Goal: Information Seeking & Learning: Find specific page/section

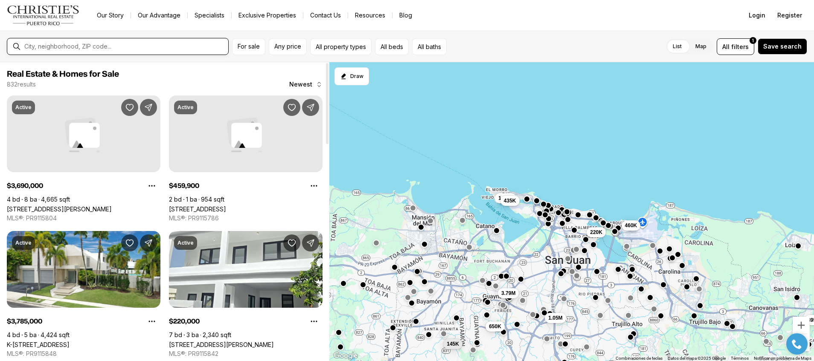
click at [42, 45] on input "text" at bounding box center [124, 47] width 200 height 8
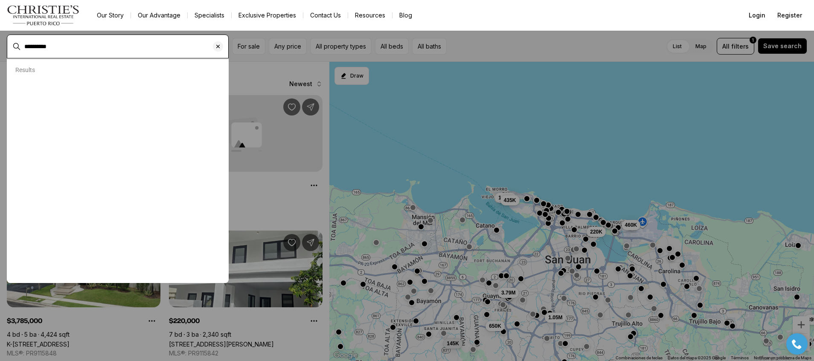
type input "**********"
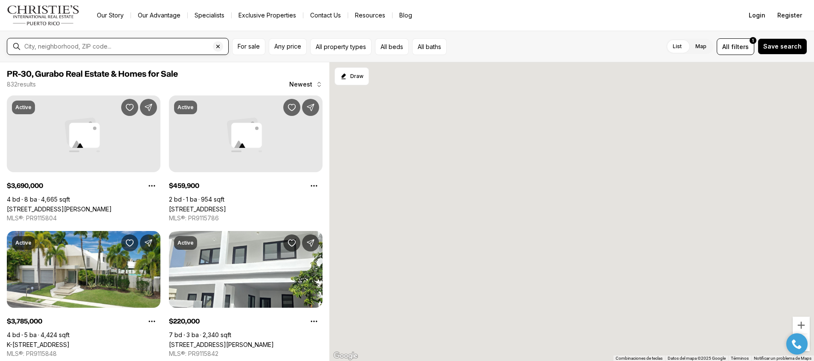
type input "**********"
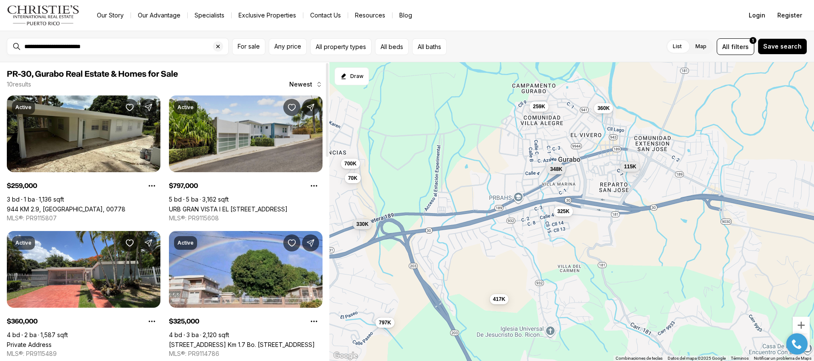
click at [238, 206] on link "URB GRAN VISTA I EL [STREET_ADDRESS]" at bounding box center [228, 209] width 119 height 7
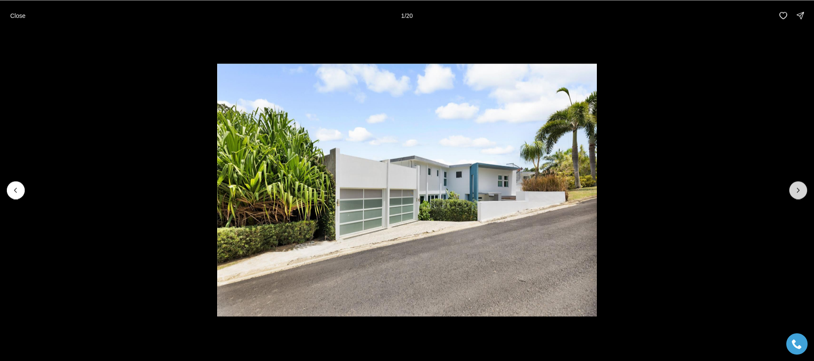
click at [798, 192] on icon "Next slide" at bounding box center [798, 190] width 9 height 9
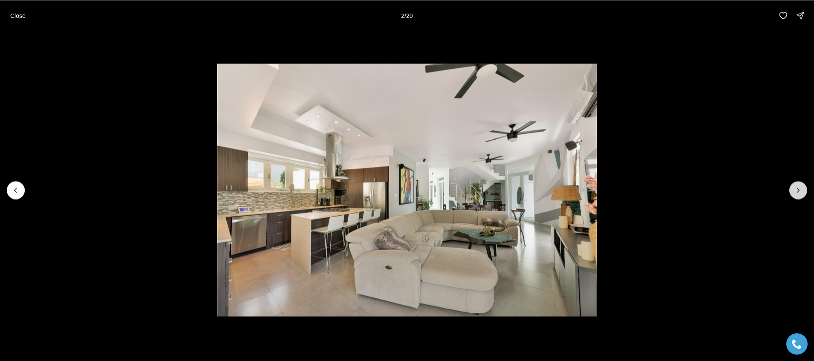
click at [798, 192] on icon "Next slide" at bounding box center [798, 190] width 9 height 9
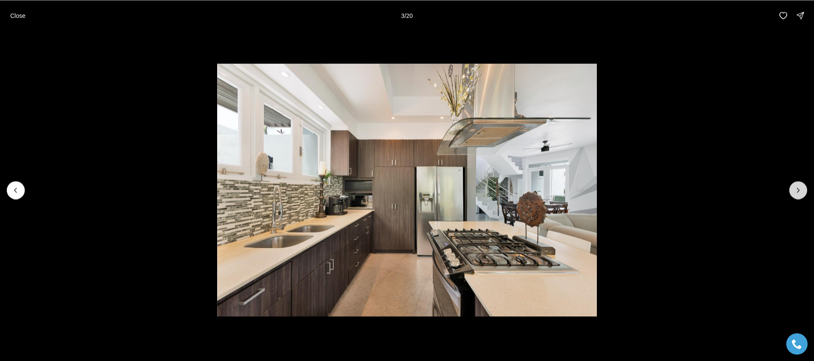
click at [798, 192] on icon "Next slide" at bounding box center [798, 190] width 9 height 9
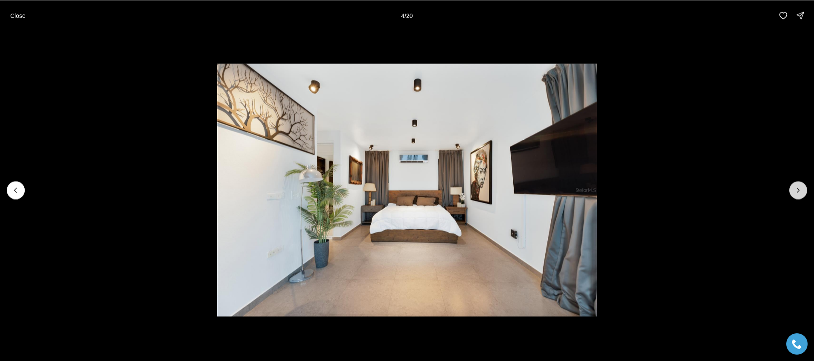
click at [798, 192] on icon "Next slide" at bounding box center [798, 190] width 9 height 9
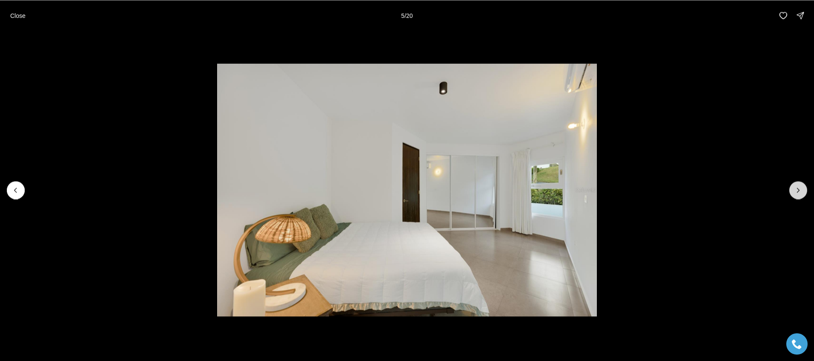
click at [798, 192] on icon "Next slide" at bounding box center [798, 190] width 9 height 9
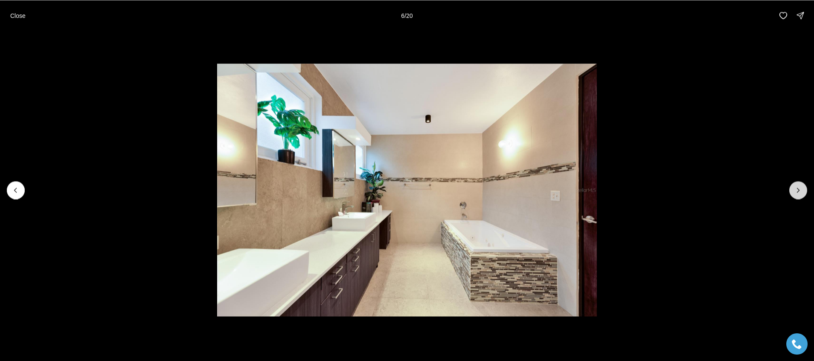
click at [798, 192] on icon "Next slide" at bounding box center [798, 190] width 9 height 9
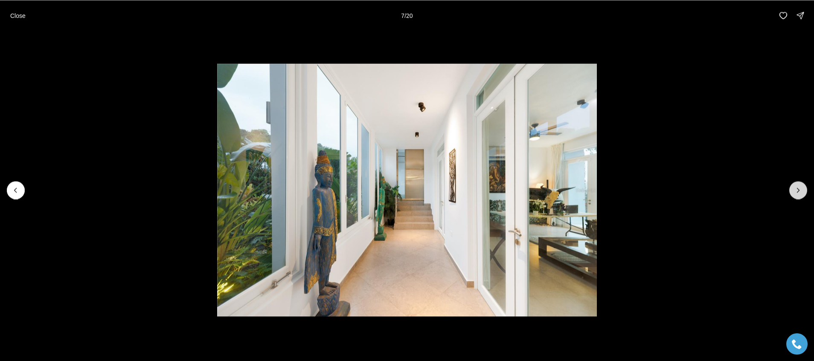
click at [798, 192] on icon "Next slide" at bounding box center [798, 190] width 9 height 9
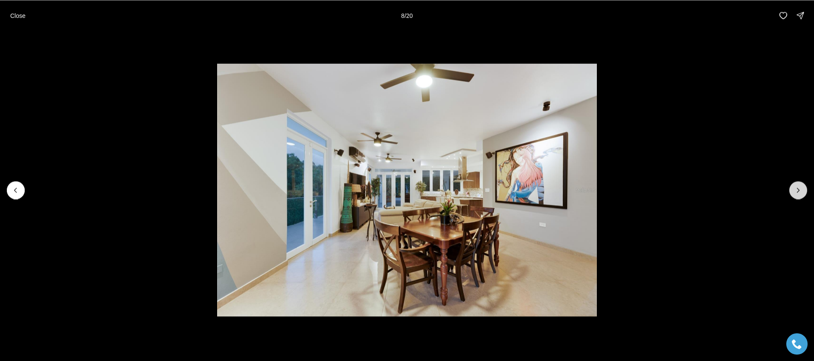
click at [798, 192] on icon "Next slide" at bounding box center [798, 190] width 9 height 9
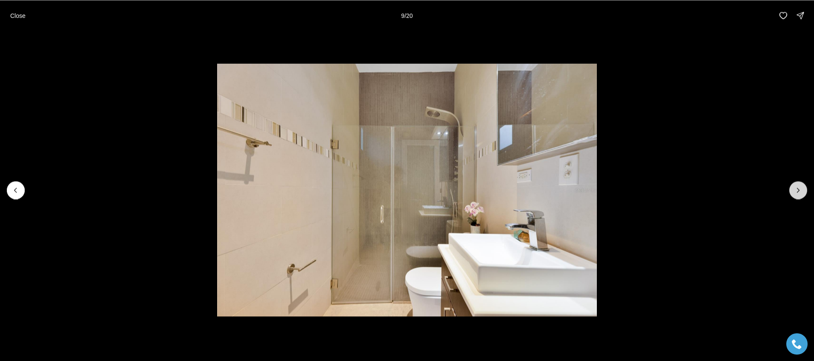
click at [798, 192] on icon "Next slide" at bounding box center [798, 190] width 9 height 9
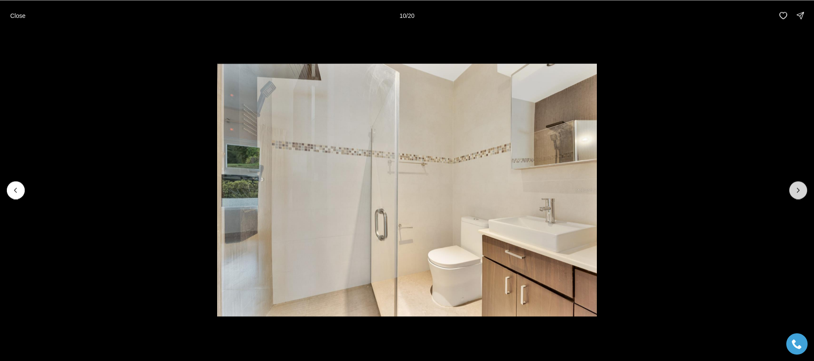
click at [798, 192] on icon "Next slide" at bounding box center [798, 190] width 9 height 9
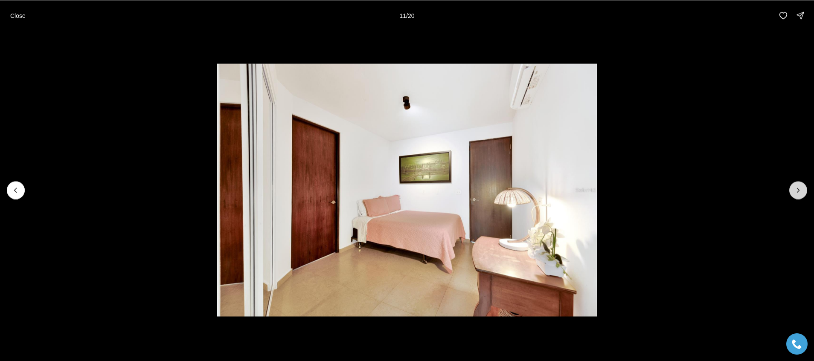
click at [798, 192] on icon "Next slide" at bounding box center [798, 190] width 9 height 9
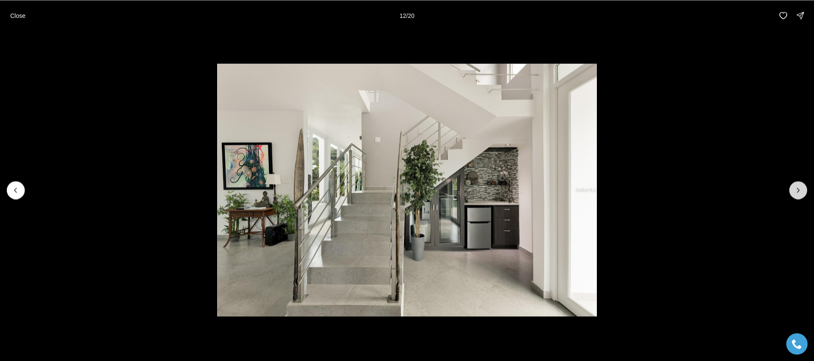
click at [798, 192] on icon "Next slide" at bounding box center [798, 190] width 9 height 9
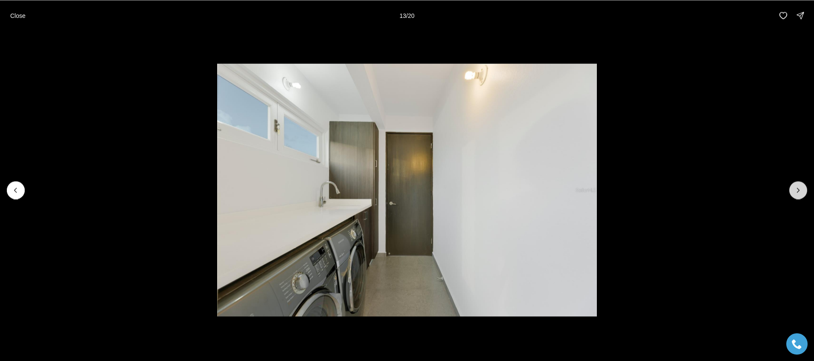
click at [798, 192] on icon "Next slide" at bounding box center [798, 190] width 9 height 9
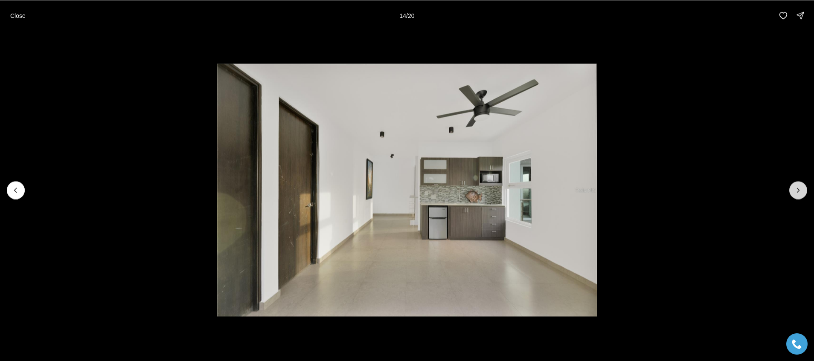
click at [798, 192] on icon "Next slide" at bounding box center [798, 190] width 9 height 9
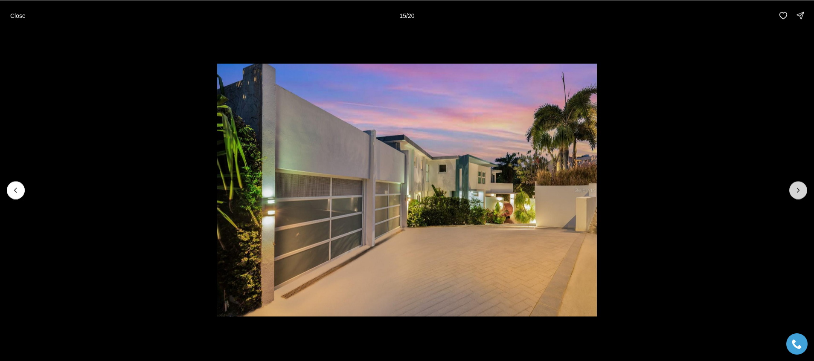
click at [798, 192] on icon "Next slide" at bounding box center [798, 190] width 9 height 9
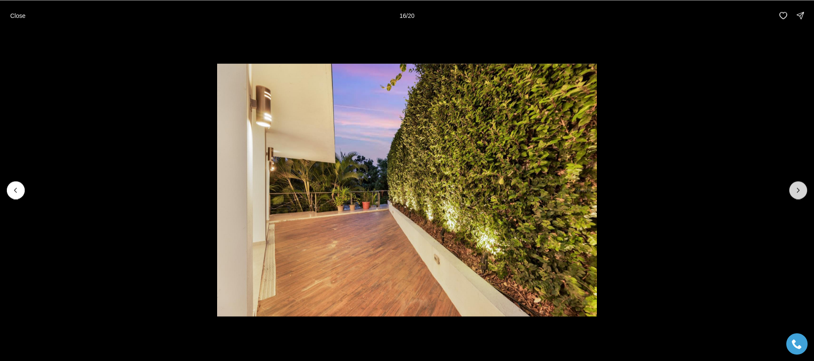
click at [798, 192] on icon "Next slide" at bounding box center [798, 190] width 9 height 9
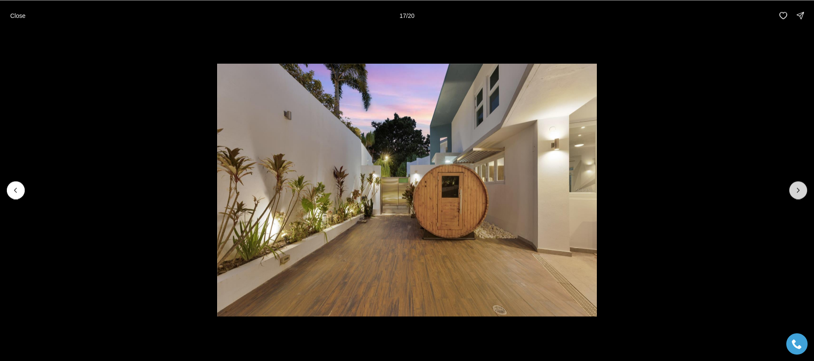
click at [798, 192] on icon "Next slide" at bounding box center [798, 190] width 9 height 9
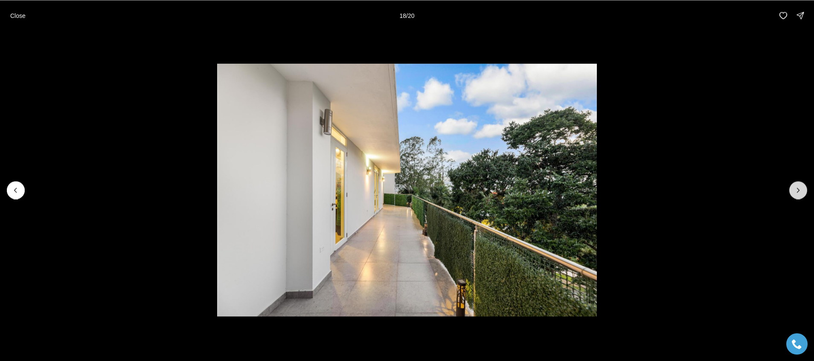
click at [794, 191] on icon "Next slide" at bounding box center [798, 190] width 9 height 9
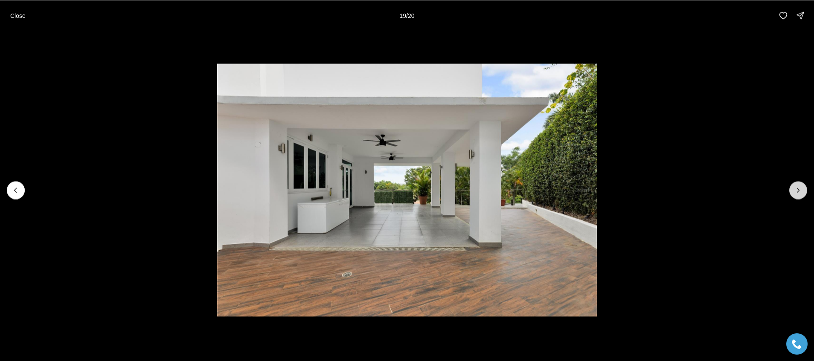
click at [794, 191] on icon "Next slide" at bounding box center [798, 190] width 9 height 9
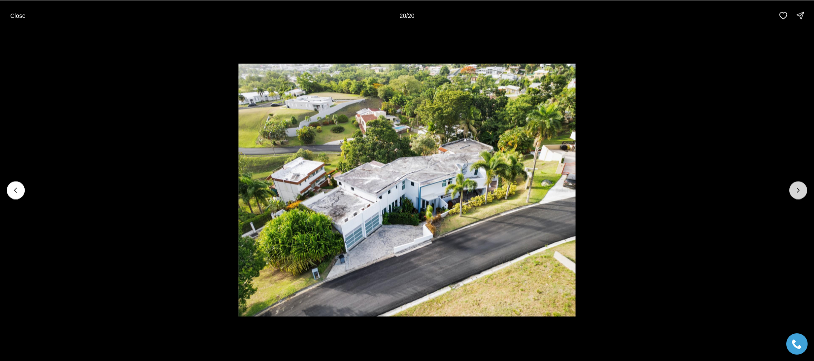
click at [794, 191] on div at bounding box center [798, 190] width 18 height 18
click at [14, 16] on p "Close" at bounding box center [17, 15] width 15 height 7
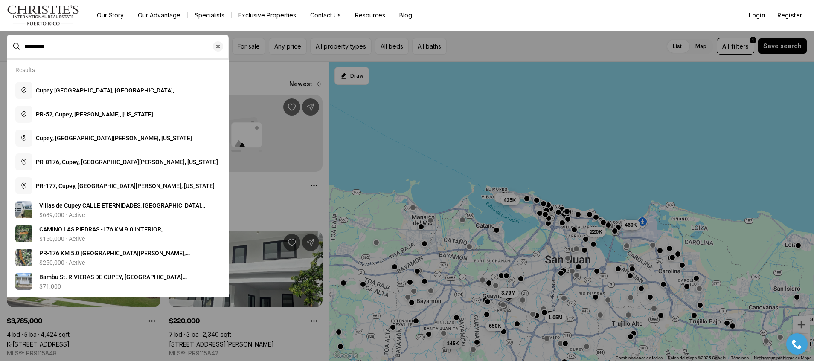
type input "*********"
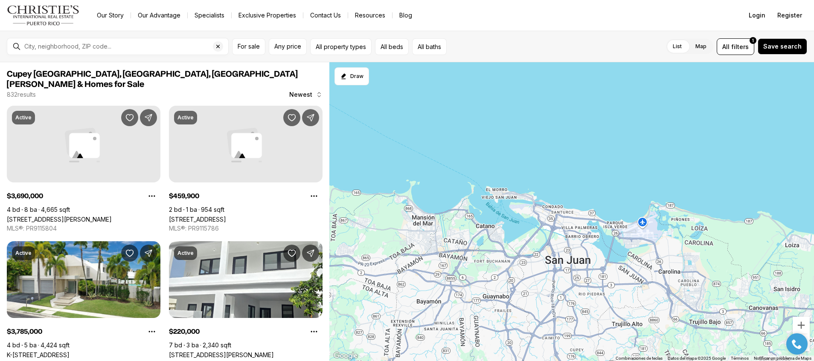
type input "**********"
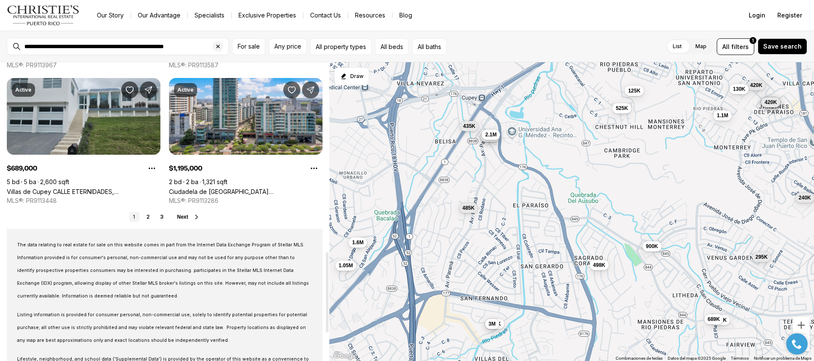
scroll to position [708, 0]
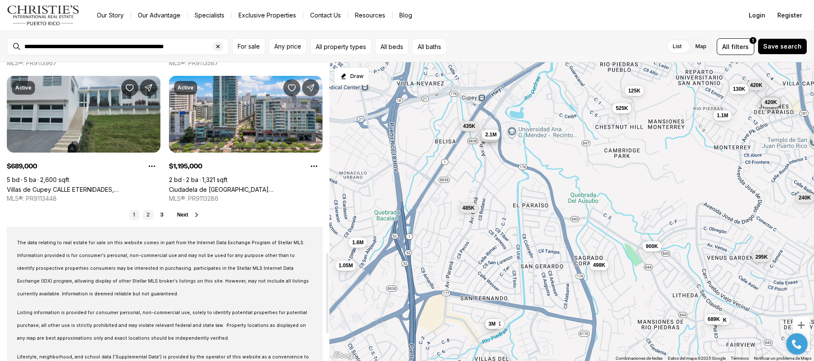
click at [149, 216] on link "2" at bounding box center [148, 215] width 10 height 10
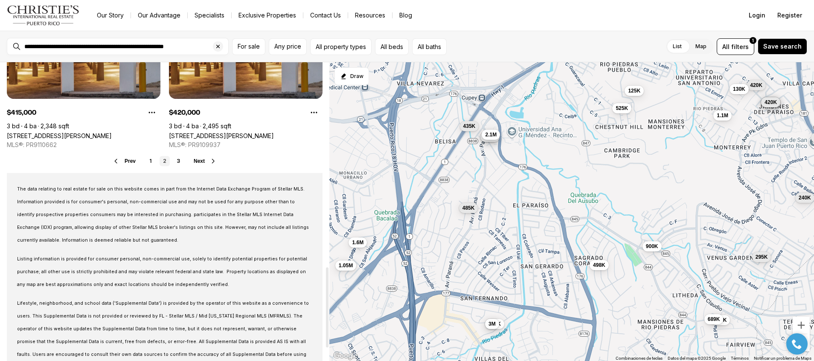
scroll to position [765, 0]
